Goal: Information Seeking & Learning: Learn about a topic

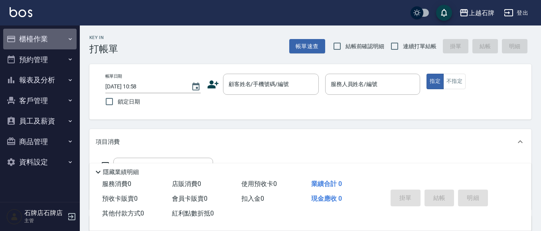
click at [45, 31] on button "櫃檯作業" at bounding box center [39, 39] width 73 height 21
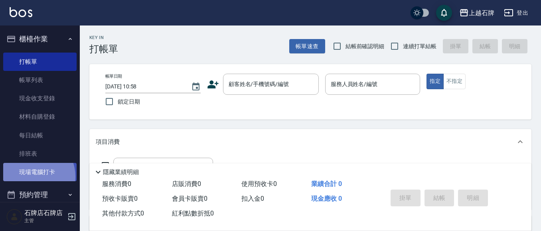
click at [32, 177] on link "現場電腦打卡" at bounding box center [39, 172] width 73 height 18
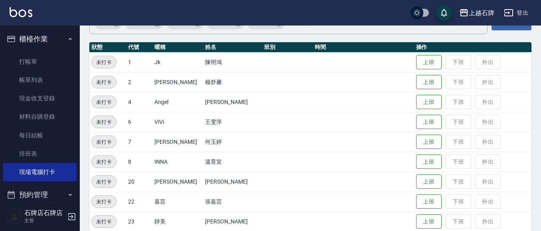
scroll to position [80, 0]
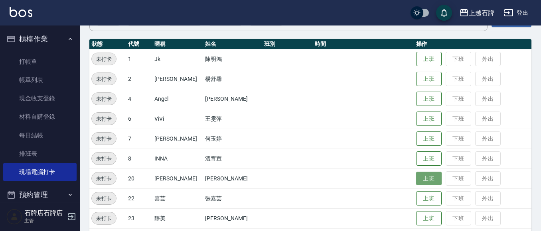
click at [416, 176] on button "上班" at bounding box center [429, 179] width 26 height 14
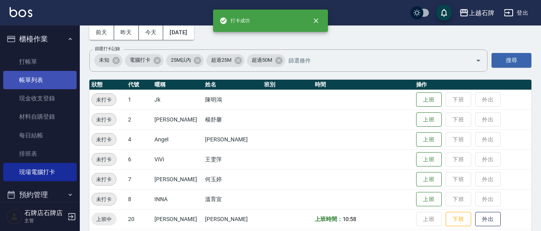
scroll to position [0, 0]
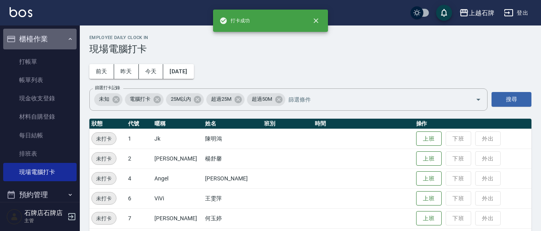
click at [44, 33] on button "櫃檯作業" at bounding box center [39, 39] width 73 height 21
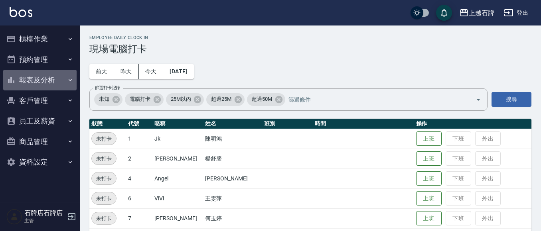
click at [51, 81] on button "報表及分析" at bounding box center [39, 80] width 73 height 21
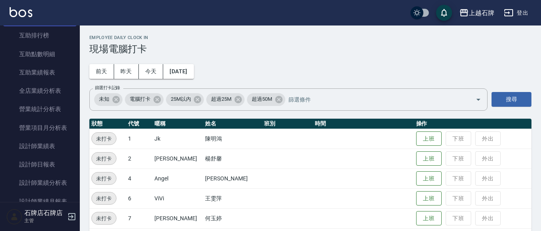
scroll to position [200, 0]
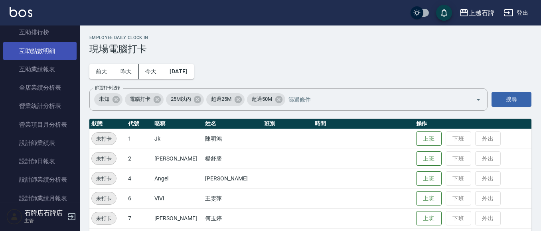
click at [55, 45] on link "互助點數明細" at bounding box center [39, 51] width 73 height 18
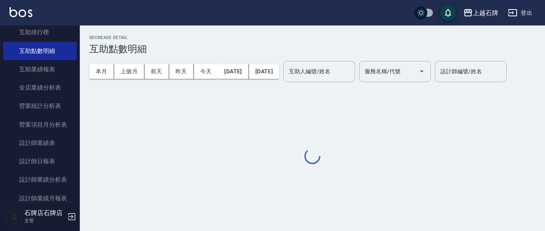
click at [339, 71] on div "互助人編號/姓名 互助人編號/姓名" at bounding box center [319, 71] width 72 height 21
click at [330, 71] on label "互助人編號/姓名" at bounding box center [310, 71] width 42 height 8
click at [350, 71] on input "互助人編號/姓名" at bounding box center [319, 72] width 65 height 14
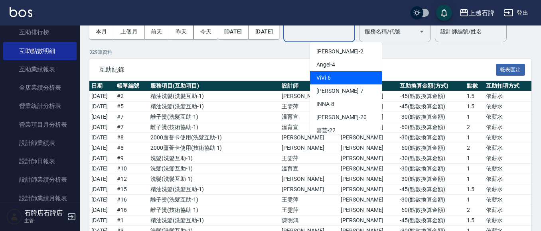
scroll to position [40, 0]
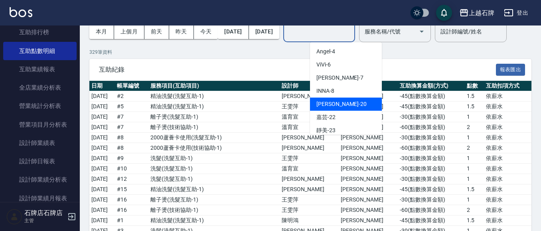
click at [346, 107] on div "[PERSON_NAME] -20" at bounding box center [346, 104] width 72 height 13
type input "[PERSON_NAME]-20"
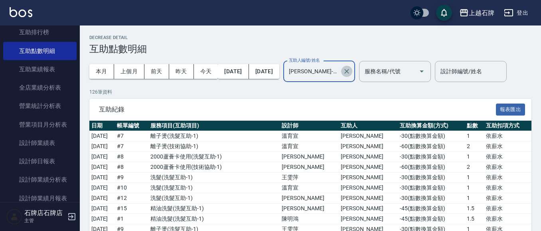
click at [351, 75] on icon "Clear" at bounding box center [347, 71] width 8 height 8
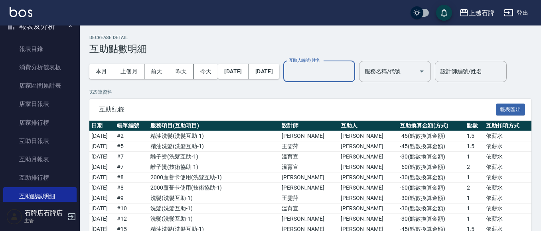
scroll to position [40, 0]
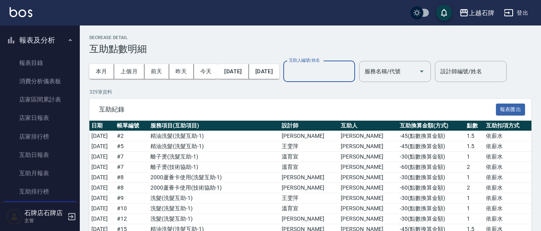
click at [52, 38] on button "報表及分析" at bounding box center [39, 40] width 73 height 21
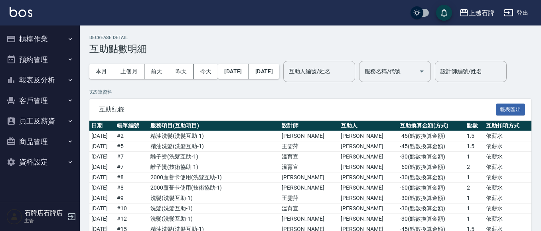
scroll to position [0, 0]
click at [54, 38] on button "櫃檯作業" at bounding box center [39, 39] width 73 height 21
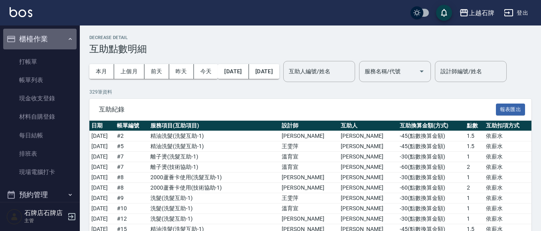
click at [55, 36] on button "櫃檯作業" at bounding box center [39, 39] width 73 height 21
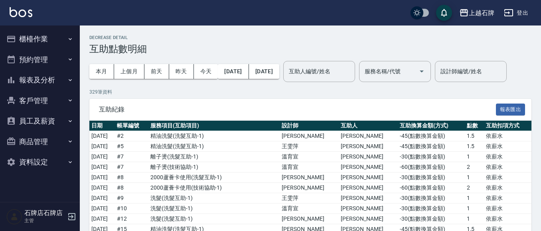
click at [56, 73] on button "報表及分析" at bounding box center [39, 80] width 73 height 21
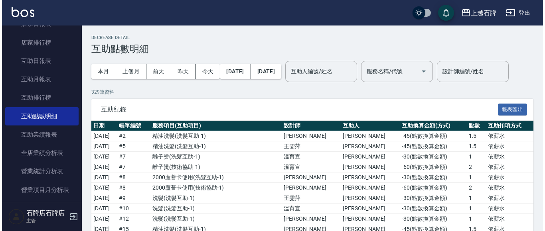
scroll to position [120, 0]
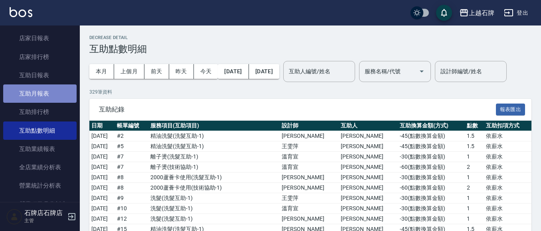
click at [47, 90] on link "互助月報表" at bounding box center [39, 94] width 73 height 18
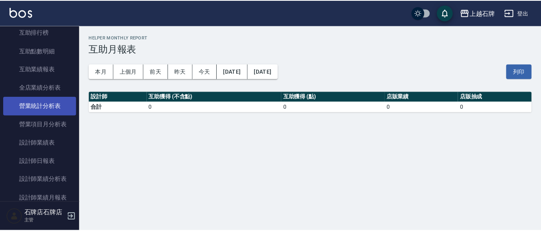
scroll to position [239, 0]
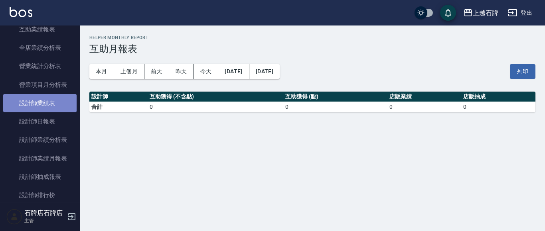
click at [57, 102] on link "設計師業績表" at bounding box center [39, 103] width 73 height 18
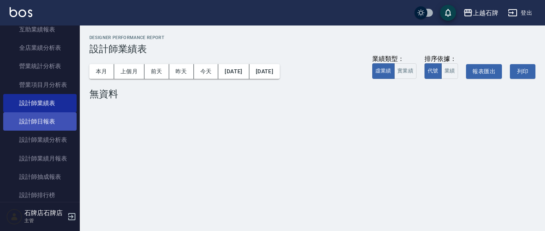
click at [52, 123] on link "設計師日報表" at bounding box center [39, 122] width 73 height 18
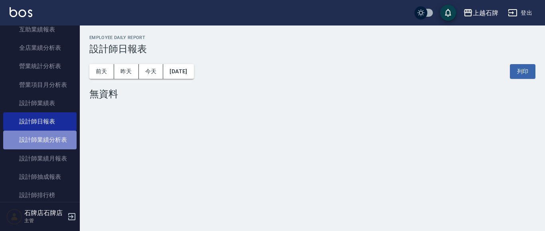
click at [56, 134] on link "設計師業績分析表" at bounding box center [39, 140] width 73 height 18
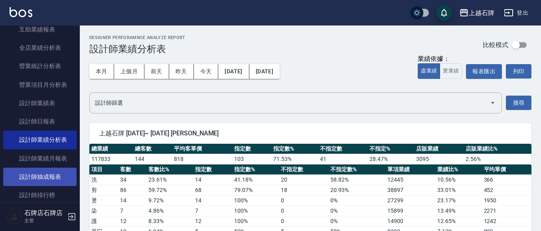
click at [42, 175] on link "設計師抽成報表" at bounding box center [39, 177] width 73 height 18
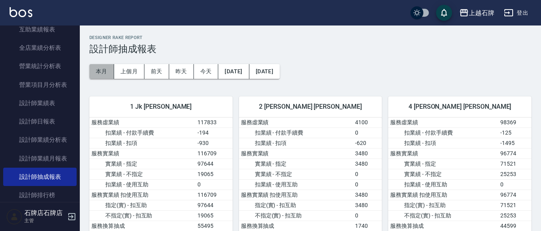
click at [100, 76] on button "本月" at bounding box center [101, 71] width 25 height 15
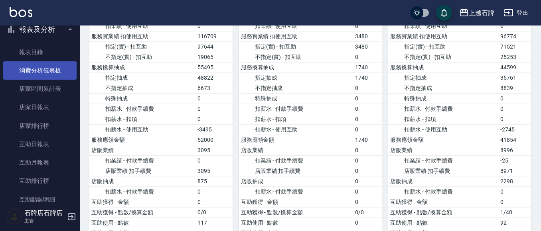
scroll to position [40, 0]
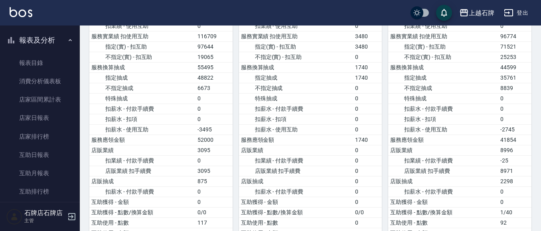
click at [48, 46] on button "報表及分析" at bounding box center [39, 40] width 73 height 21
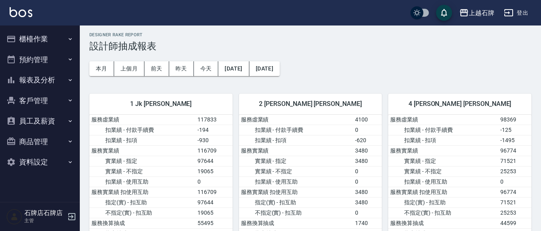
scroll to position [0, 0]
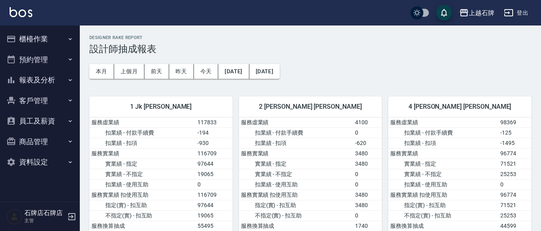
click at [49, 31] on button "櫃檯作業" at bounding box center [39, 39] width 73 height 21
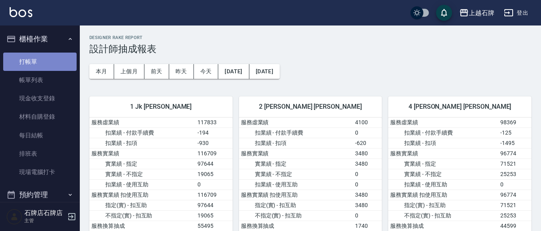
click at [44, 63] on link "打帳單" at bounding box center [39, 62] width 73 height 18
